Goal: Task Accomplishment & Management: Complete application form

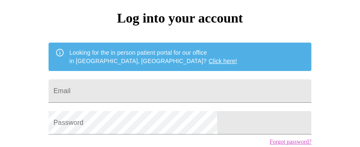
scroll to position [83, 0]
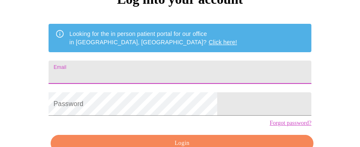
click at [150, 66] on input "Email" at bounding box center [180, 72] width 263 height 23
type input "tld110@ymail.com"
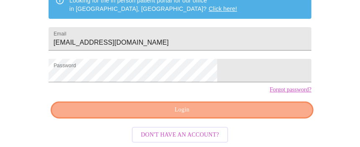
click at [251, 107] on span "Login" at bounding box center [181, 110] width 243 height 10
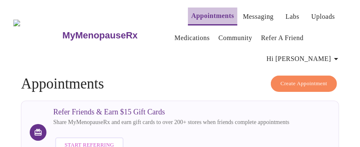
click at [191, 15] on link "Appointments" at bounding box center [212, 16] width 43 height 12
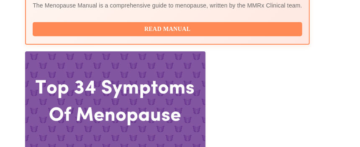
scroll to position [418, 0]
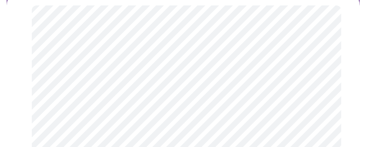
scroll to position [125, 0]
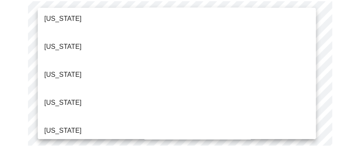
scroll to position [418, 0]
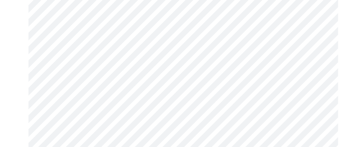
scroll to position [209, 0]
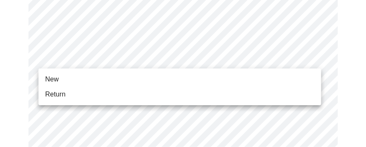
click at [55, 93] on span "Return" at bounding box center [55, 94] width 20 height 10
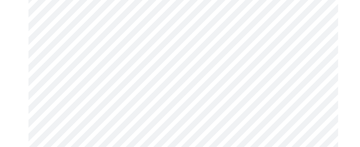
scroll to position [585, 0]
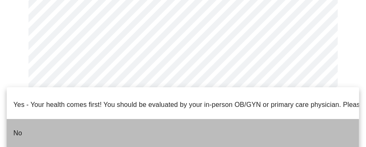
click at [20, 128] on p "No" at bounding box center [17, 133] width 9 height 10
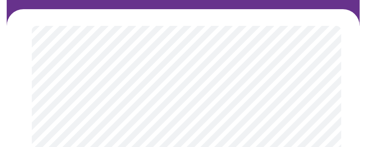
scroll to position [125, 0]
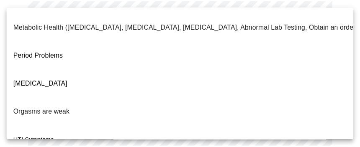
scroll to position [286, 0]
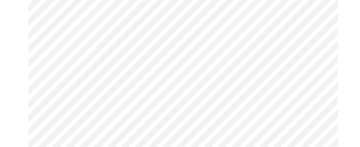
scroll to position [209, 0]
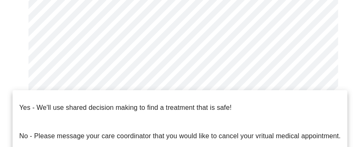
click at [122, 89] on body "MyMenopauseRx Appointments Messaging Labs Uploads Medications Community Refer a…" at bounding box center [179, 79] width 353 height 570
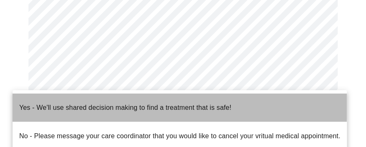
click at [125, 103] on p "Yes - We'll use shared decision making to find a treatment that is safe!" at bounding box center [125, 108] width 212 height 10
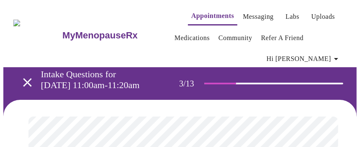
scroll to position [125, 0]
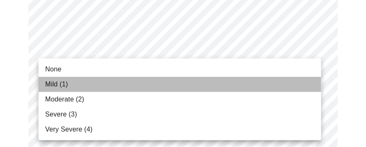
click at [55, 82] on span "Mild (1)" at bounding box center [56, 84] width 23 height 10
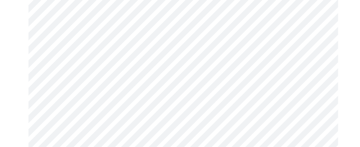
scroll to position [167, 0]
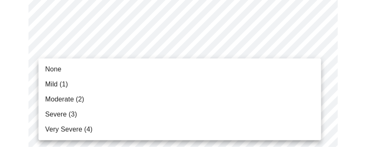
click at [58, 68] on span "None" at bounding box center [53, 69] width 16 height 10
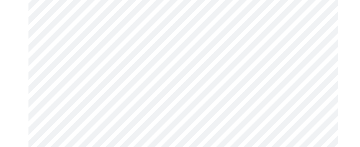
scroll to position [251, 0]
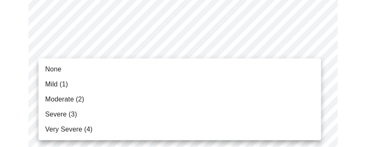
click at [57, 65] on span "None" at bounding box center [53, 69] width 16 height 10
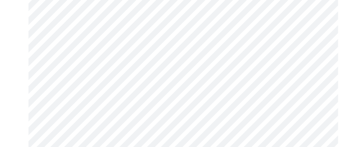
scroll to position [334, 0]
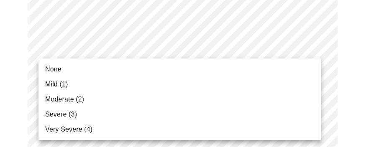
click at [57, 67] on span "None" at bounding box center [53, 69] width 16 height 10
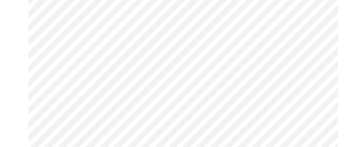
scroll to position [376, 0]
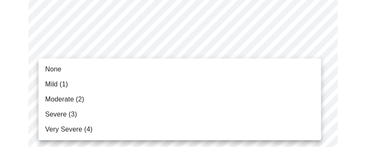
click at [61, 66] on li "None" at bounding box center [179, 69] width 283 height 15
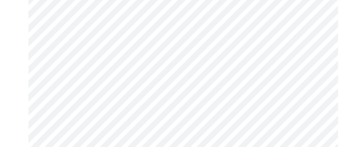
scroll to position [418, 0]
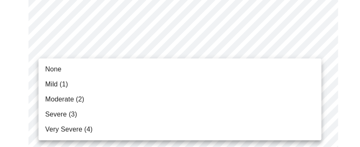
click at [106, 105] on body "MyMenopauseRx Appointments Messaging Labs Uploads Medications Community Refer a…" at bounding box center [179, 143] width 353 height 1115
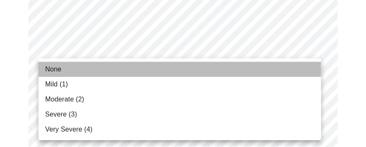
click at [51, 72] on span "None" at bounding box center [53, 69] width 16 height 10
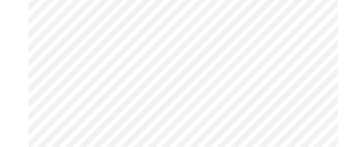
scroll to position [501, 0]
click at [105, 84] on body "MyMenopauseRx Appointments Messaging Labs Uploads Medications Community Refer a…" at bounding box center [179, 48] width 353 height 1092
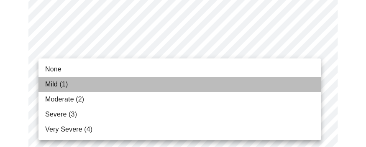
click at [52, 84] on span "Mild (1)" at bounding box center [56, 84] width 23 height 10
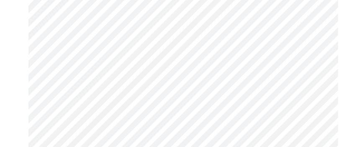
scroll to position [544, 0]
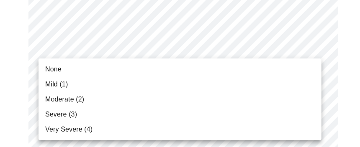
click at [102, 113] on body "MyMenopauseRx Appointments Messaging Labs Uploads Medications Community Refer a…" at bounding box center [179, 6] width 353 height 1092
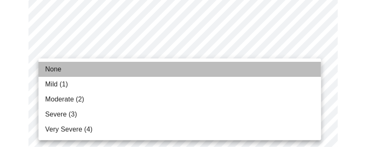
click at [54, 72] on span "None" at bounding box center [53, 69] width 16 height 10
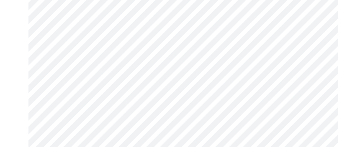
scroll to position [627, 0]
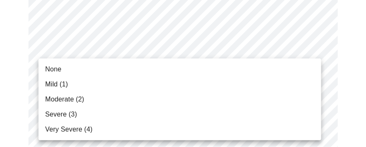
click at [55, 68] on span "None" at bounding box center [53, 69] width 16 height 10
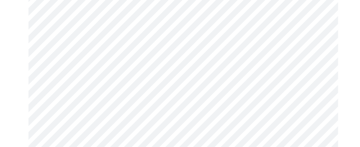
scroll to position [711, 0]
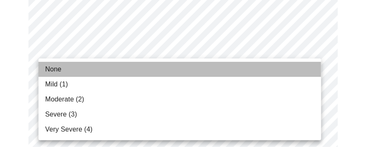
click at [65, 67] on li "None" at bounding box center [179, 69] width 283 height 15
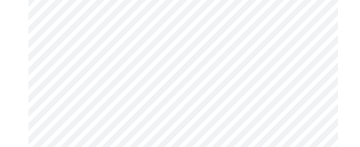
scroll to position [752, 0]
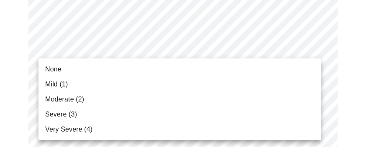
drag, startPoint x: 54, startPoint y: 70, endPoint x: 59, endPoint y: 72, distance: 4.4
click at [55, 70] on span "None" at bounding box center [53, 69] width 16 height 10
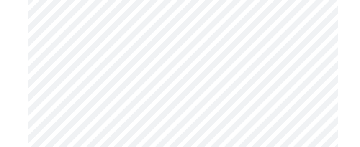
scroll to position [418, 0]
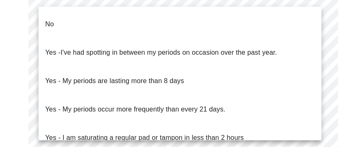
click at [123, 85] on body "MyMenopauseRx Appointments Messaging Labs Uploads Medications Community Refer a…" at bounding box center [179, 9] width 353 height 846
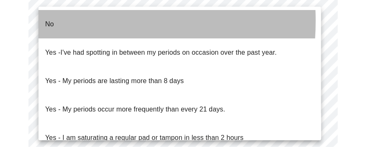
click at [49, 21] on p "No" at bounding box center [49, 24] width 9 height 10
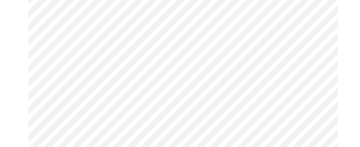
scroll to position [460, 0]
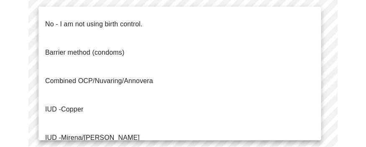
click at [74, 19] on p "No - I am not using birth control." at bounding box center [93, 24] width 97 height 10
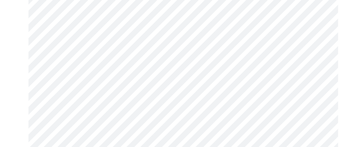
scroll to position [544, 0]
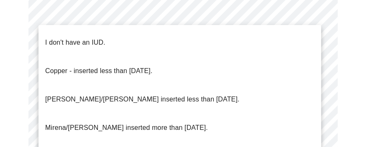
click at [84, 38] on p "I don't have an IUD." at bounding box center [75, 43] width 60 height 10
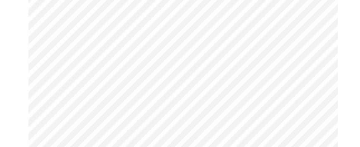
scroll to position [627, 0]
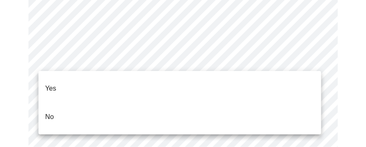
click at [67, 75] on li "Yes" at bounding box center [179, 88] width 283 height 28
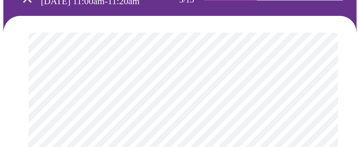
scroll to position [125, 0]
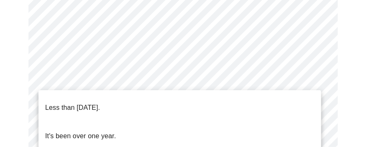
click at [95, 103] on p "Less than one year ago." at bounding box center [72, 108] width 55 height 10
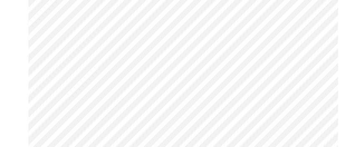
scroll to position [209, 0]
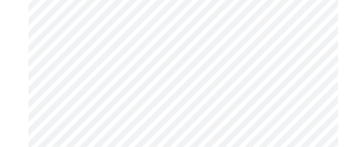
click at [19, 106] on div at bounding box center [179, 141] width 353 height 500
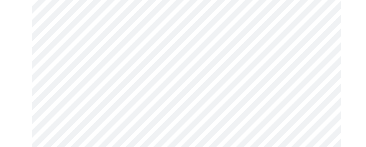
scroll to position [167, 0]
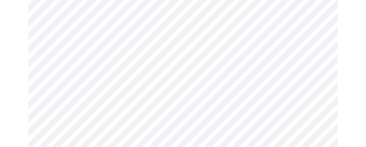
click at [103, 101] on body "MyMenopauseRx Appointments Messaging Labs Uploads Medications Community Refer a…" at bounding box center [182, 89] width 359 height 506
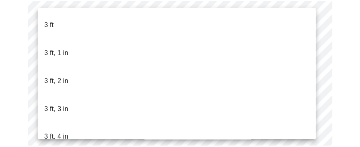
scroll to position [469, 0]
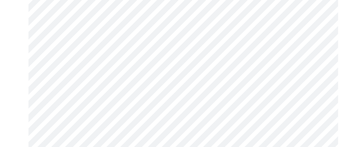
scroll to position [2258, 0]
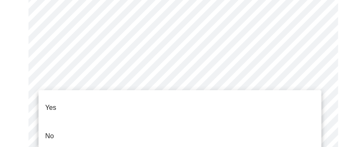
click at [54, 122] on li "No" at bounding box center [179, 136] width 283 height 28
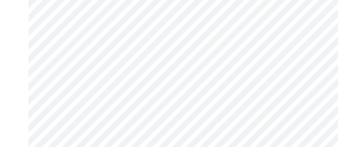
scroll to position [795, 0]
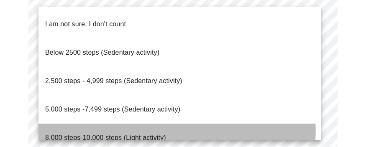
click at [109, 134] on span "8,000 steps-10,000 steps (Light activity)" at bounding box center [105, 137] width 121 height 7
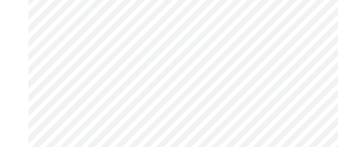
scroll to position [836, 0]
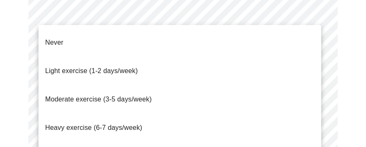
click at [136, 96] on span "Moderate exercise (3-5 days/week)" at bounding box center [98, 99] width 107 height 7
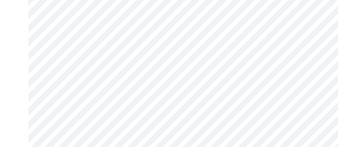
scroll to position [920, 0]
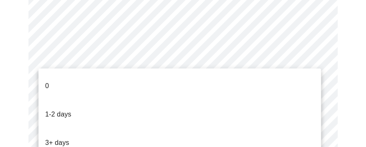
click at [67, 138] on p "3+ days" at bounding box center [57, 143] width 24 height 10
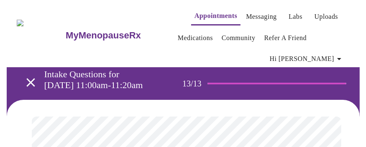
scroll to position [42, 0]
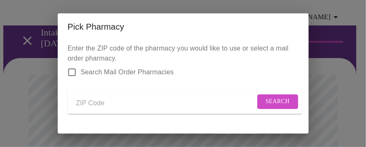
click at [71, 72] on input "Search Mail Order Pharmacies" at bounding box center [72, 73] width 18 height 18
checkbox input "true"
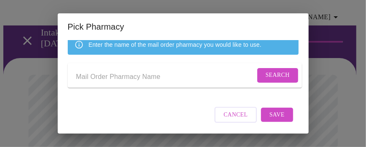
scroll to position [24, 0]
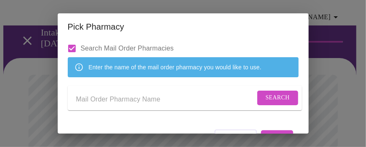
click at [95, 106] on input "Send a message to your care team" at bounding box center [165, 99] width 179 height 13
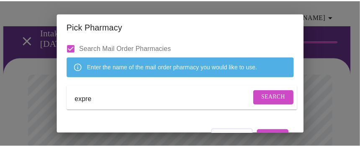
scroll to position [66, 0]
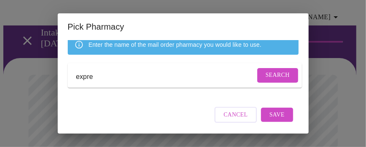
type input "expre"
click at [233, 115] on span "Cancel" at bounding box center [236, 115] width 24 height 10
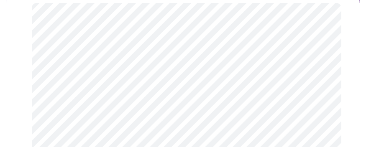
scroll to position [125, 0]
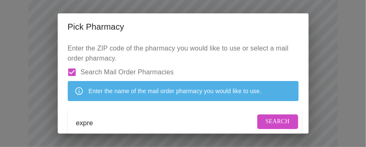
click at [72, 71] on input "Search Mail Order Pharmacies" at bounding box center [72, 73] width 18 height 18
checkbox input "false"
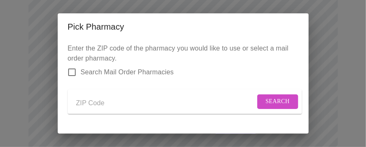
click at [102, 105] on input "Send a message to your care team" at bounding box center [165, 103] width 179 height 13
click at [266, 105] on span "Search" at bounding box center [278, 102] width 24 height 10
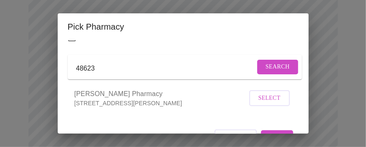
scroll to position [27, 0]
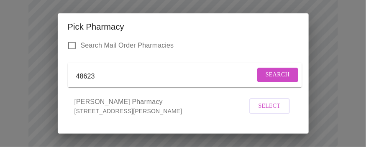
click at [100, 79] on input "48623" at bounding box center [165, 76] width 179 height 13
type input "48603"
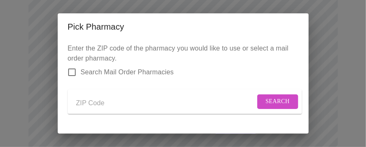
click at [96, 107] on input "Send a message to your care team" at bounding box center [165, 103] width 179 height 13
click at [276, 106] on span "Search" at bounding box center [278, 102] width 24 height 10
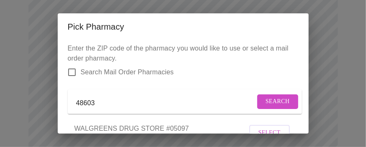
click at [100, 106] on input "48603" at bounding box center [165, 103] width 179 height 13
type input "48604"
click at [266, 104] on span "Search" at bounding box center [278, 102] width 24 height 10
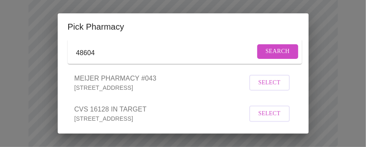
scroll to position [42, 0]
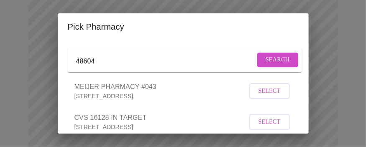
click at [251, 100] on button "Select" at bounding box center [269, 91] width 41 height 16
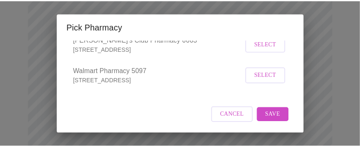
scroll to position [192, 0]
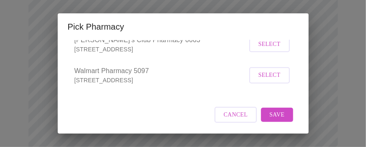
click at [269, 114] on span "Save" at bounding box center [276, 115] width 15 height 10
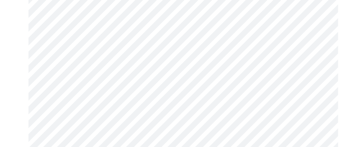
scroll to position [624, 0]
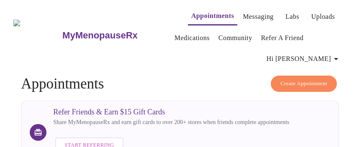
click at [312, 12] on link "Uploads" at bounding box center [323, 17] width 24 height 12
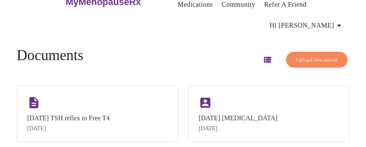
scroll to position [42, 0]
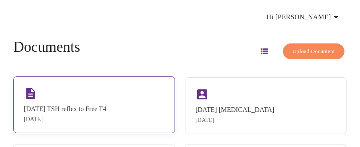
click at [53, 105] on div "[DATE] TSH reflex to Free T4" at bounding box center [65, 109] width 82 height 8
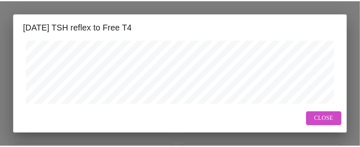
scroll to position [83, 0]
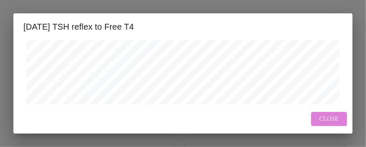
click at [328, 118] on span "Close" at bounding box center [329, 119] width 19 height 10
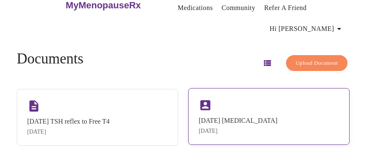
scroll to position [9, 0]
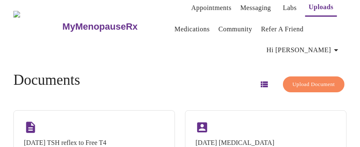
click at [314, 80] on span "Upload Document" at bounding box center [313, 85] width 42 height 10
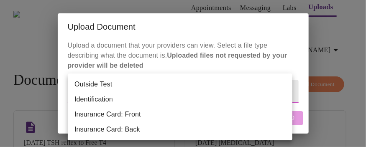
click at [102, 83] on li "Outside Test" at bounding box center [180, 84] width 225 height 15
type input "Outside Test"
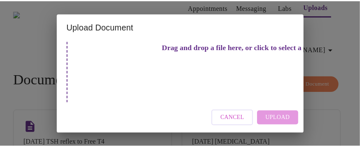
scroll to position [69, 0]
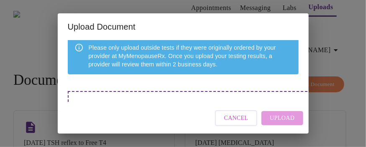
click at [154, 8] on div "Upload Document Upload a document that your providers can view. Select a file t…" at bounding box center [183, 73] width 366 height 147
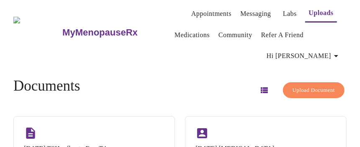
scroll to position [0, 0]
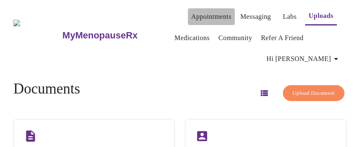
click at [191, 14] on link "Appointments" at bounding box center [211, 17] width 40 height 12
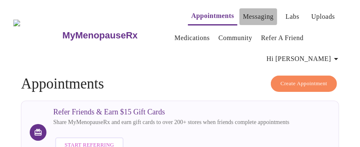
click at [243, 11] on link "Messaging" at bounding box center [258, 17] width 31 height 12
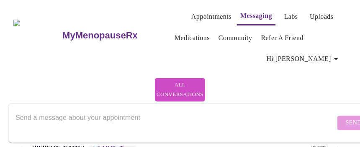
click at [284, 14] on link "Labs" at bounding box center [291, 17] width 14 height 12
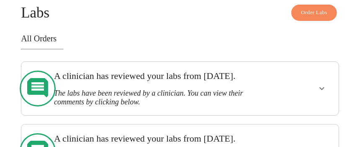
scroll to position [83, 0]
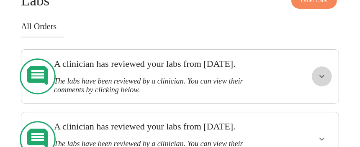
click at [325, 72] on icon "show more" at bounding box center [322, 77] width 10 height 10
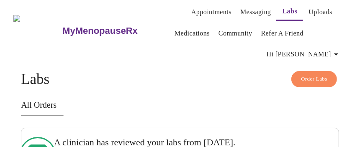
scroll to position [0, 0]
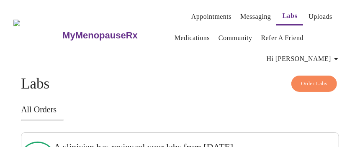
click at [191, 11] on link "Appointments" at bounding box center [211, 17] width 40 height 12
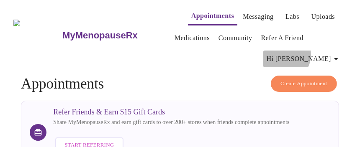
click at [327, 53] on span "Hi [PERSON_NAME]" at bounding box center [303, 59] width 74 height 12
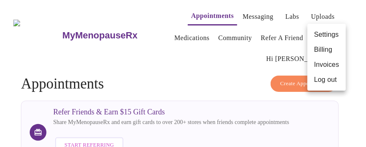
click at [326, 82] on li "Log out" at bounding box center [326, 79] width 38 height 15
